Goal: Communication & Community: Answer question/provide support

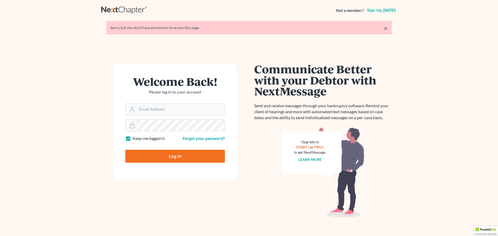
type input "ctp@dimentfirm.com"
click at [151, 162] on input "Log In" at bounding box center [175, 156] width 100 height 13
type input "Thinking..."
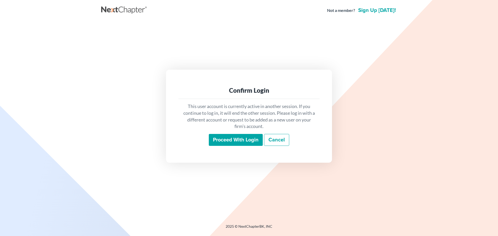
click at [237, 144] on input "Proceed with login" at bounding box center [236, 140] width 54 height 12
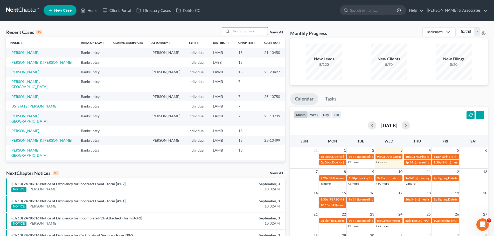
click at [240, 29] on input "search" at bounding box center [249, 32] width 36 height 8
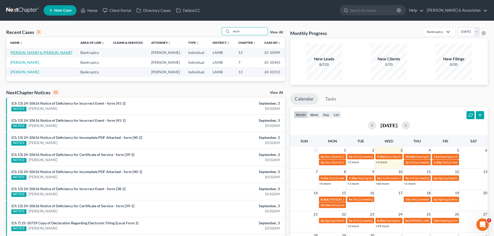
type input "mcin"
click at [37, 53] on link "[PERSON_NAME] & [PERSON_NAME]" at bounding box center [41, 52] width 62 height 4
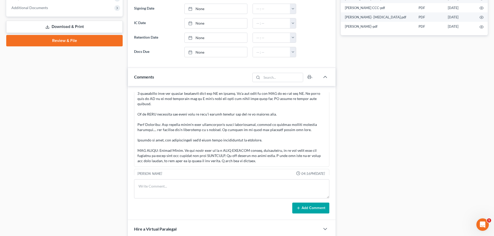
scroll to position [221, 0]
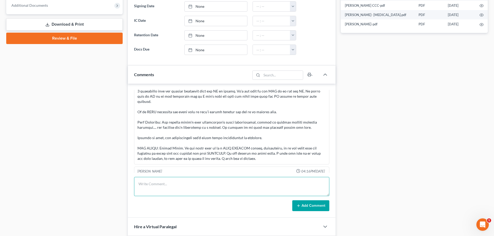
click at [222, 187] on textarea at bounding box center [231, 186] width 195 height 19
type textarea "f"
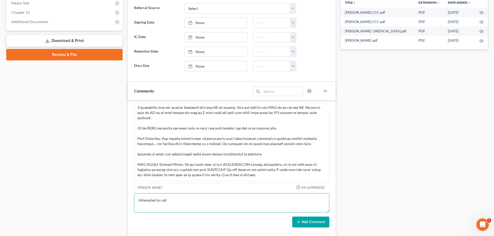
scroll to position [204, 0]
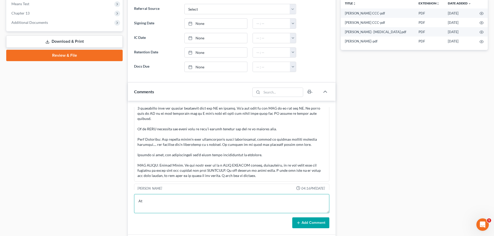
type textarea "A"
type textarea "Left Message with [PERSON_NAME] will need to speak with her prior to prepping t…"
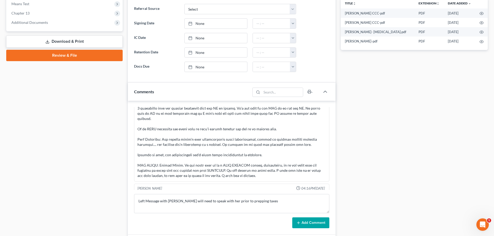
click at [303, 223] on button "Add Comment" at bounding box center [310, 223] width 37 height 11
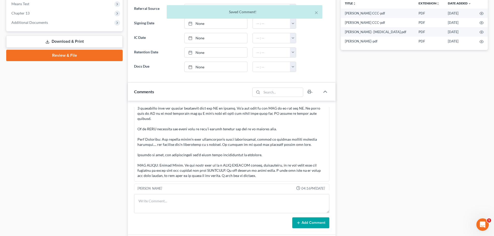
scroll to position [1354, 0]
